Goal: Information Seeking & Learning: Learn about a topic

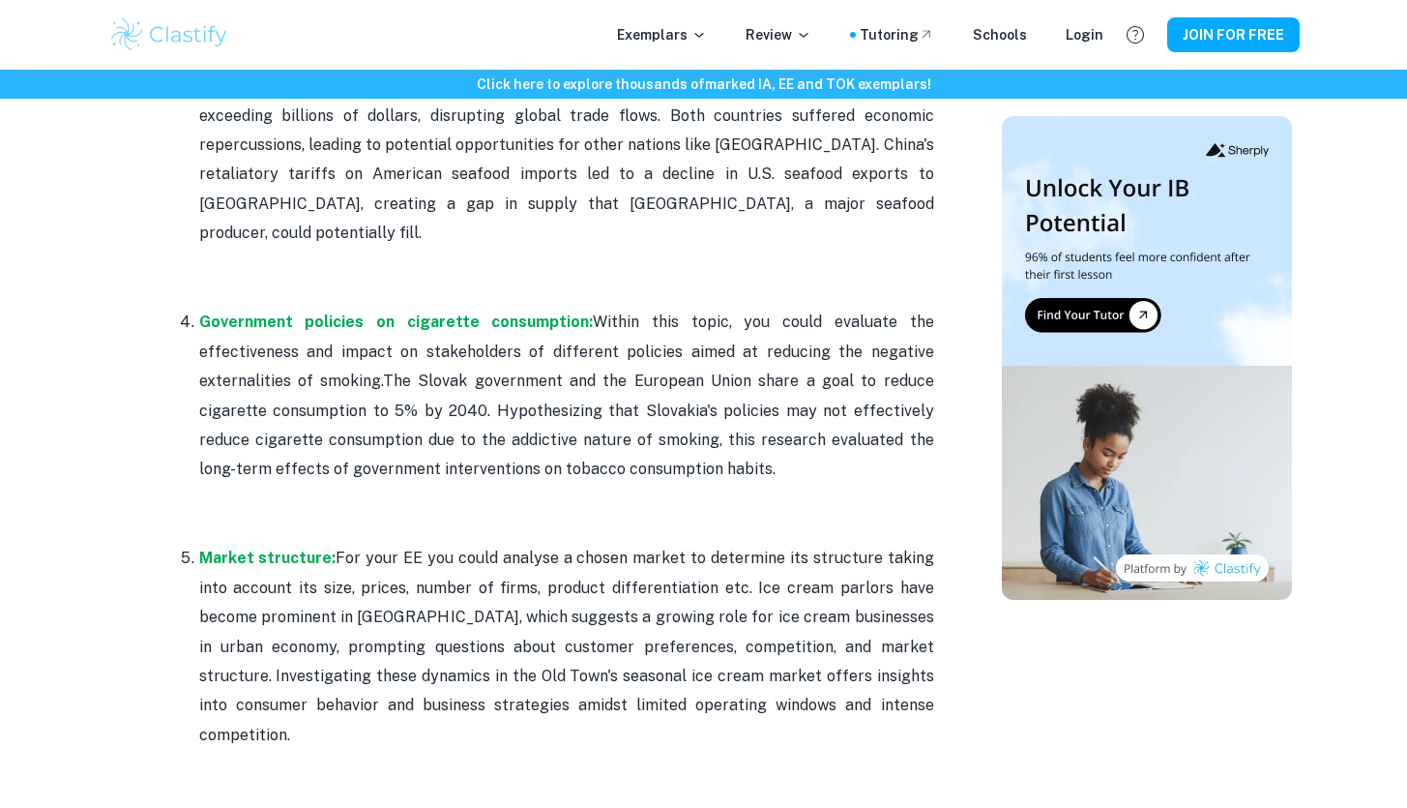
scroll to position [1520, 0]
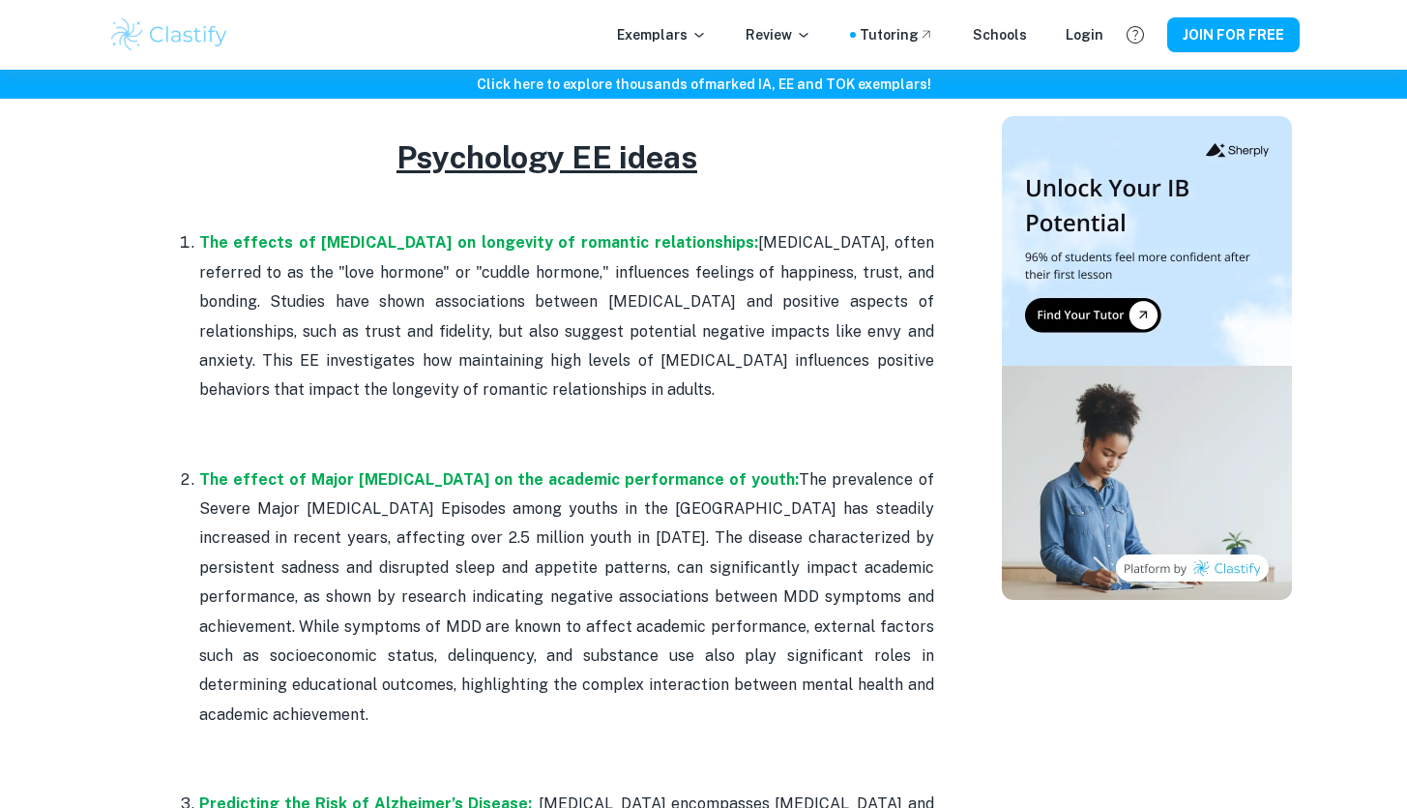
scroll to position [773, 0]
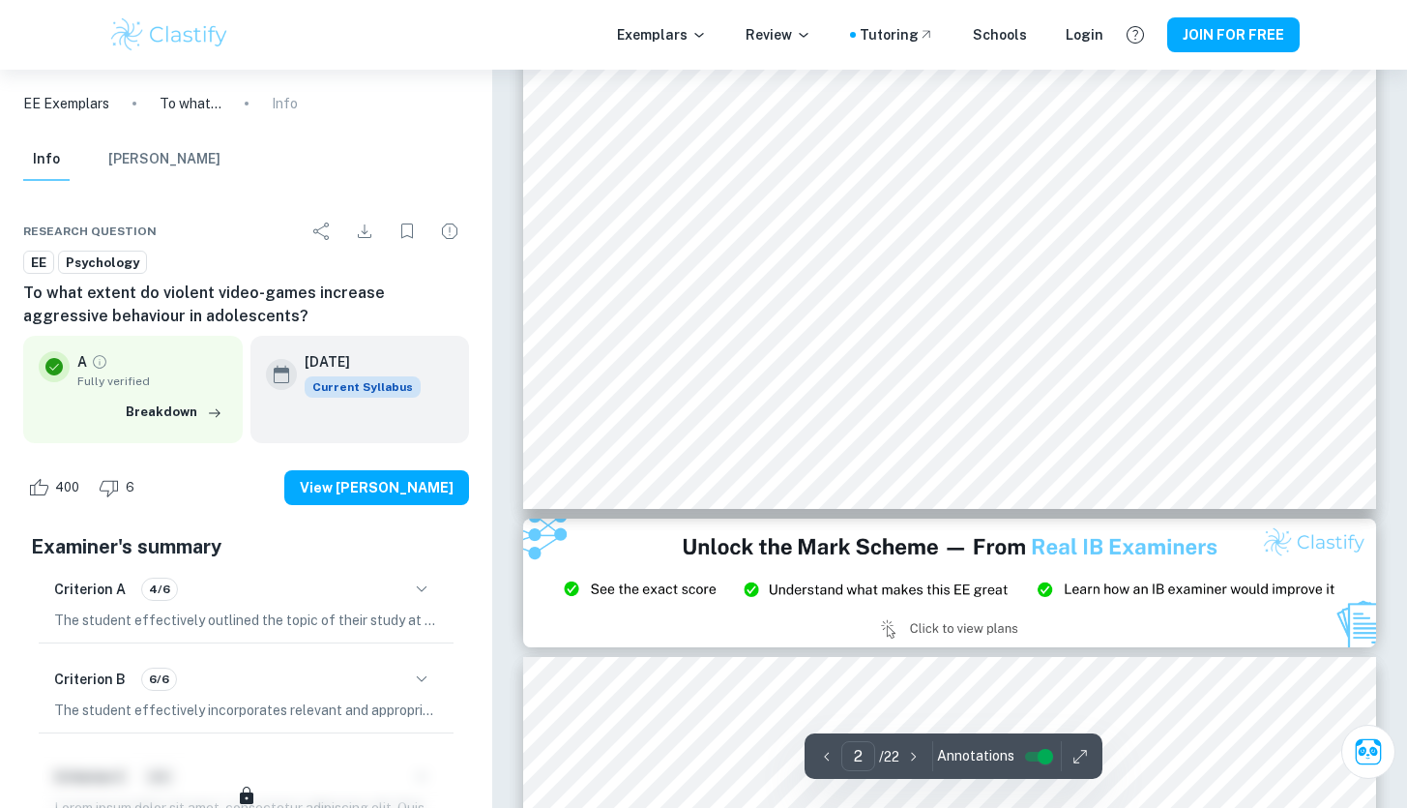
type input "3"
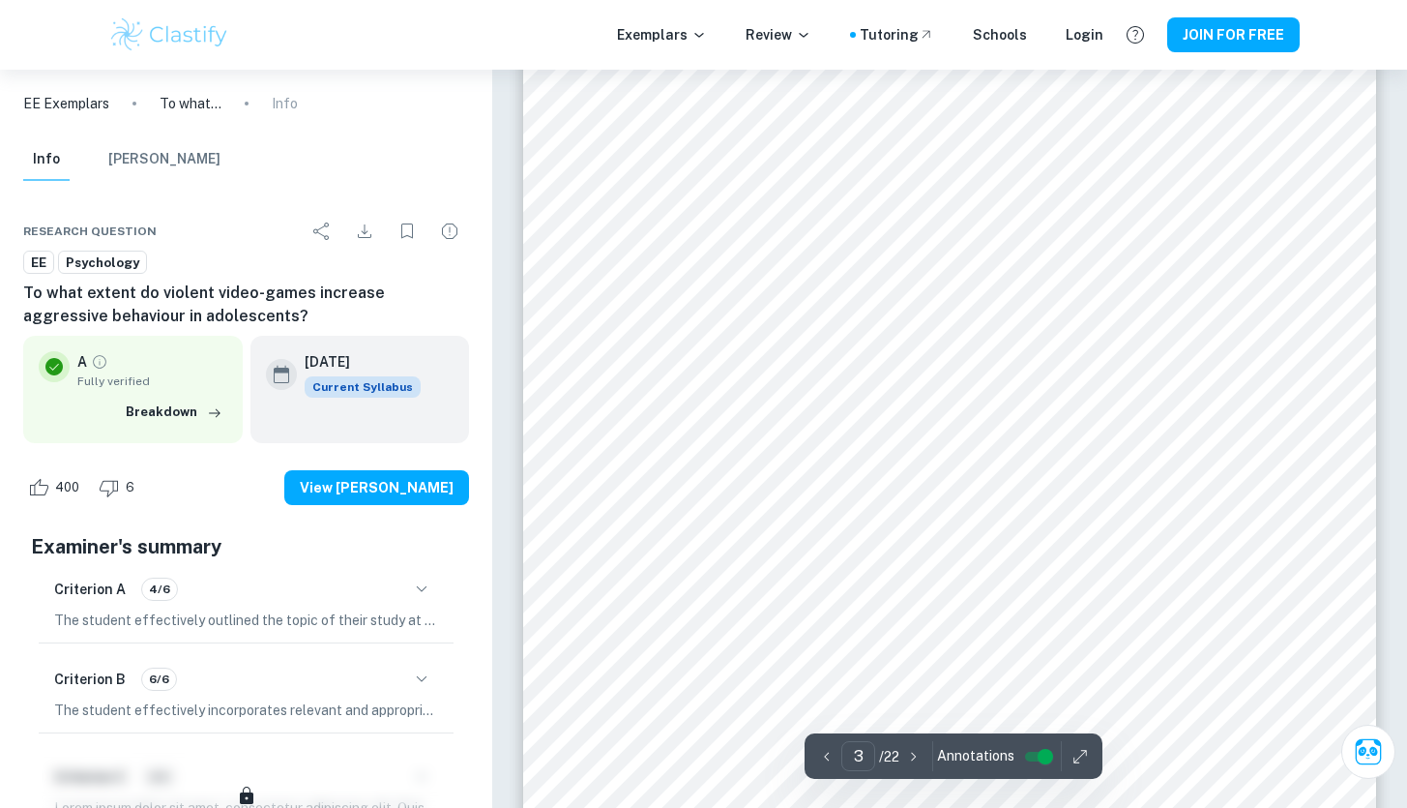
scroll to position [2820, 0]
